Goal: Navigation & Orientation: Find specific page/section

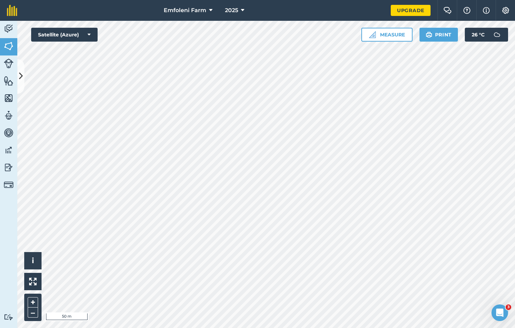
click at [185, 0] on html "Emfoleni Farm 2025 Upgrade Farm Chat Help Info Settings Map printing is not ava…" at bounding box center [257, 164] width 515 height 328
click at [164, 0] on html "Emfoleni Farm 2025 Upgrade Farm Chat Help Info Settings Map printing is not ava…" at bounding box center [257, 164] width 515 height 328
